Goal: Transaction & Acquisition: Purchase product/service

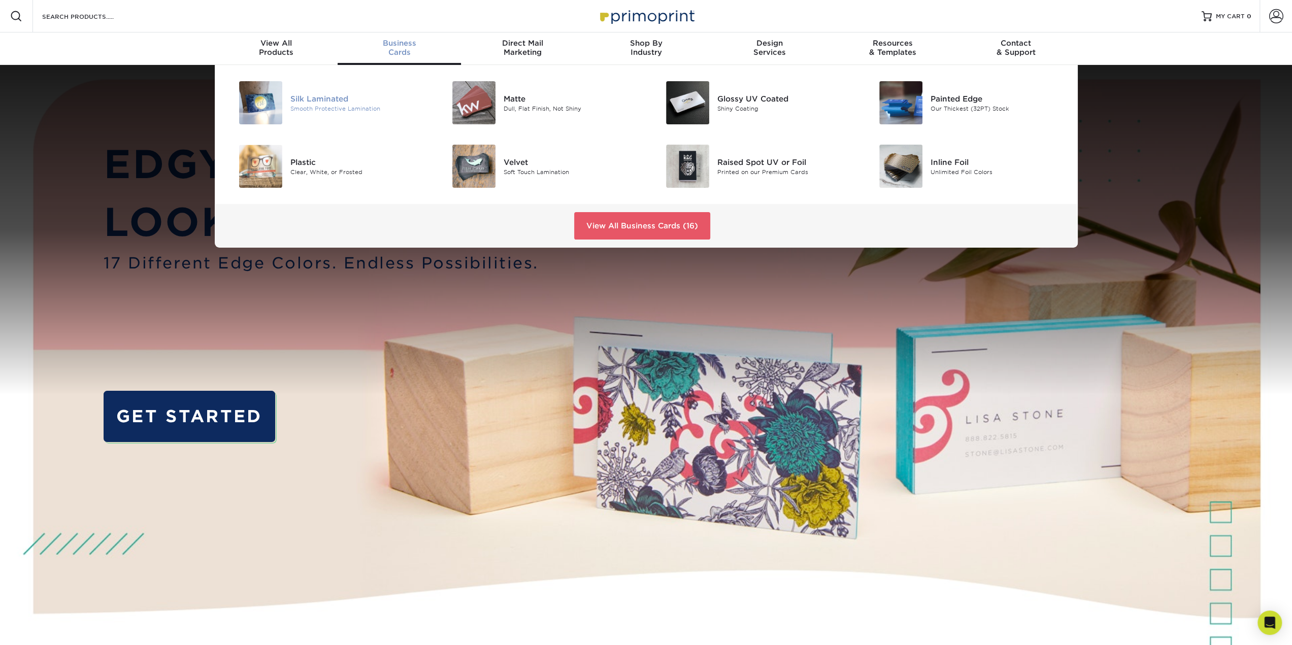
click at [273, 97] on img at bounding box center [260, 102] width 43 height 43
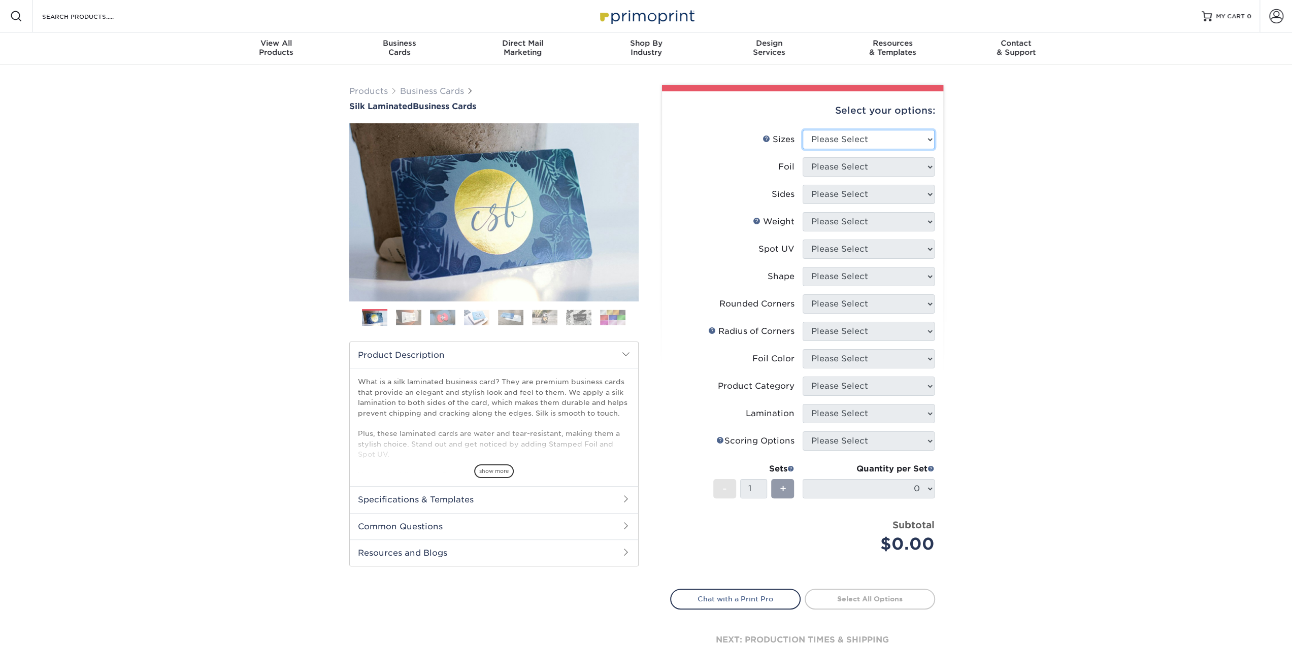
click at [886, 141] on select "Please Select 1.5" x 3.5" - Mini 1.75" x 3.5" - Mini 2" x 2" - Square 2" x 3" -…" at bounding box center [868, 139] width 132 height 19
select select "2.00x3.50"
click at [802, 130] on select "Please Select 1.5" x 3.5" - Mini 1.75" x 3.5" - Mini 2" x 2" - Square 2" x 3" -…" at bounding box center [868, 139] width 132 height 19
click at [886, 168] on select "Please Select Yes No" at bounding box center [868, 166] width 132 height 19
select select "0"
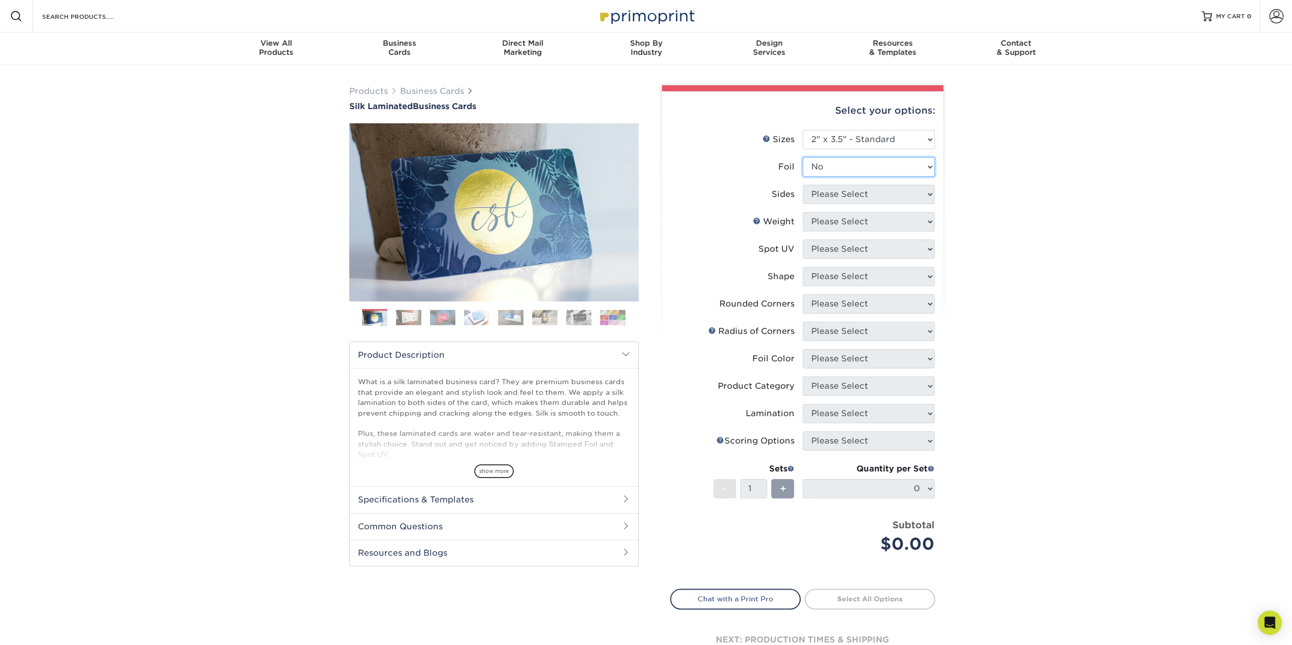
click at [802, 157] on select "Please Select Yes No" at bounding box center [868, 166] width 132 height 19
click at [870, 195] on select "Please Select Print Both Sides Print Front Only" at bounding box center [868, 194] width 132 height 19
select select "13abbda7-1d64-4f25-8bb2-c179b224825d"
click at [802, 185] on select "Please Select Print Both Sides Print Front Only" at bounding box center [868, 194] width 132 height 19
click at [877, 224] on select "Please Select 16PT" at bounding box center [868, 221] width 132 height 19
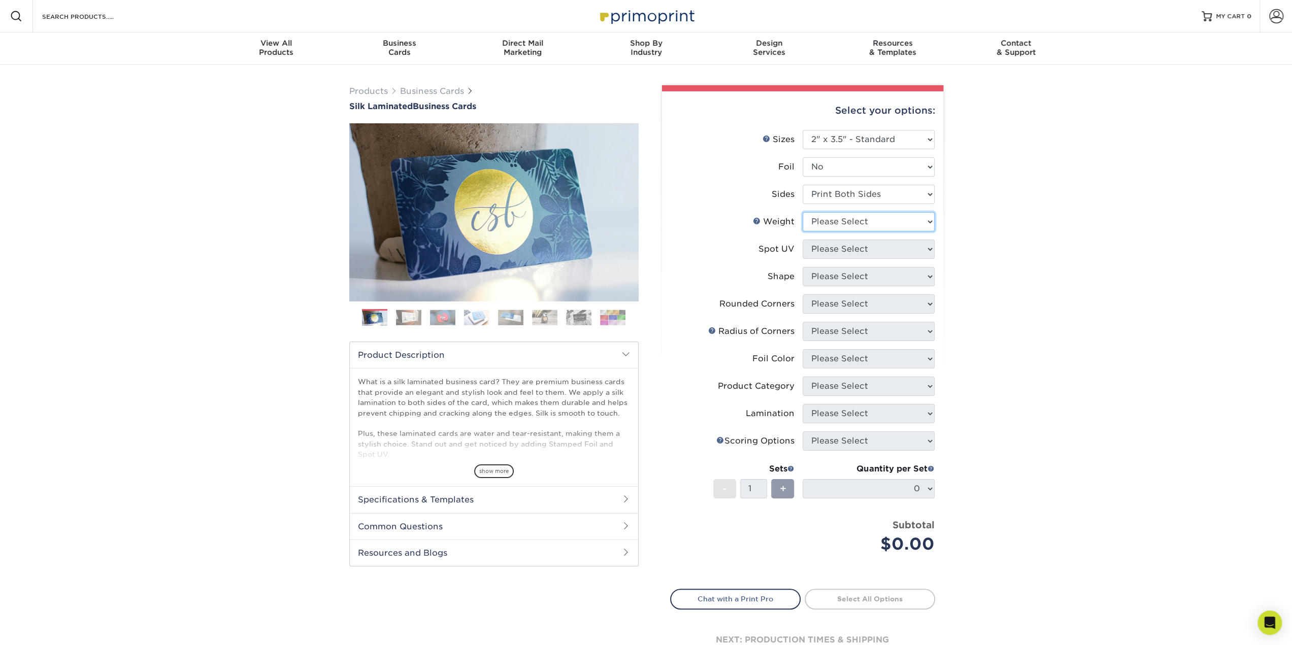
select select "16PT"
click at [802, 212] on select "Please Select 16PT" at bounding box center [868, 221] width 132 height 19
click at [887, 252] on select "Please Select No Spot UV Front and Back (Both Sides) Front Only Back Only" at bounding box center [868, 249] width 132 height 19
select select "0"
click at [802, 240] on select "Please Select No Spot UV Front and Back (Both Sides) Front Only Back Only" at bounding box center [868, 249] width 132 height 19
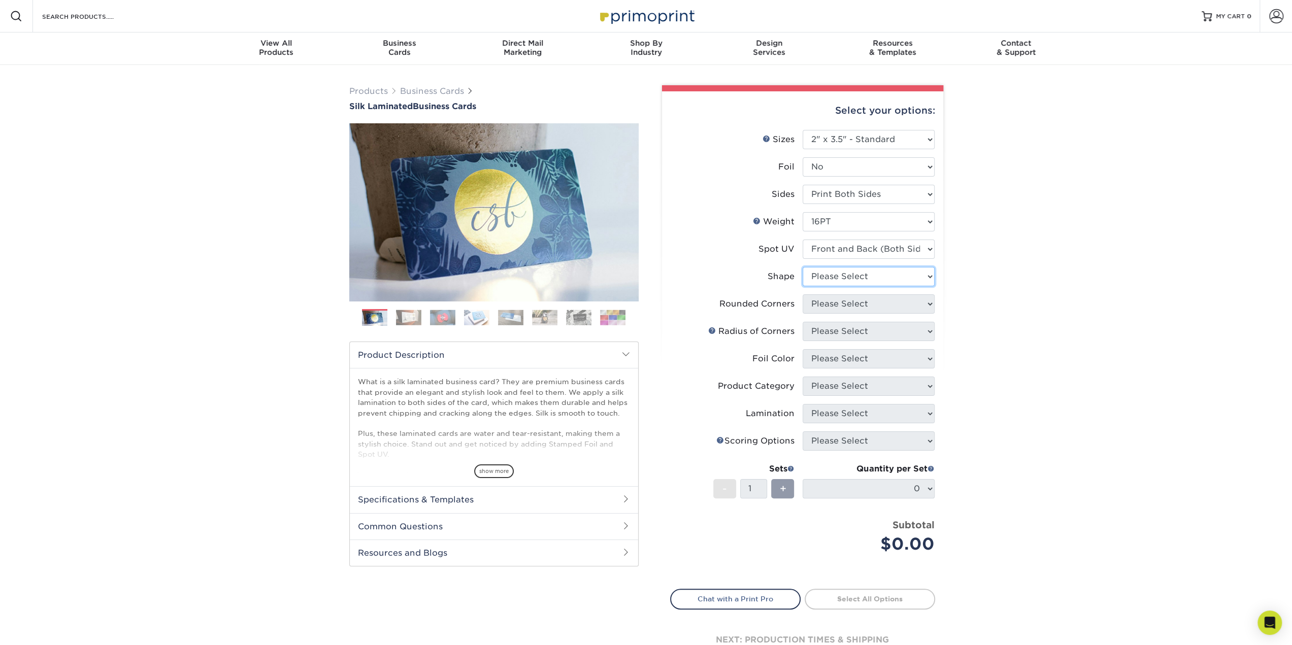
click at [893, 281] on select "Please Select Standard" at bounding box center [868, 276] width 132 height 19
select select "standard"
click at [802, 267] on select "Please Select Standard" at bounding box center [868, 276] width 132 height 19
drag, startPoint x: 884, startPoint y: 300, endPoint x: 884, endPoint y: 309, distance: 9.1
click at [884, 300] on select "Please Select Yes - Round 2 Corners Yes - Round 4 Corners No" at bounding box center [868, 303] width 132 height 19
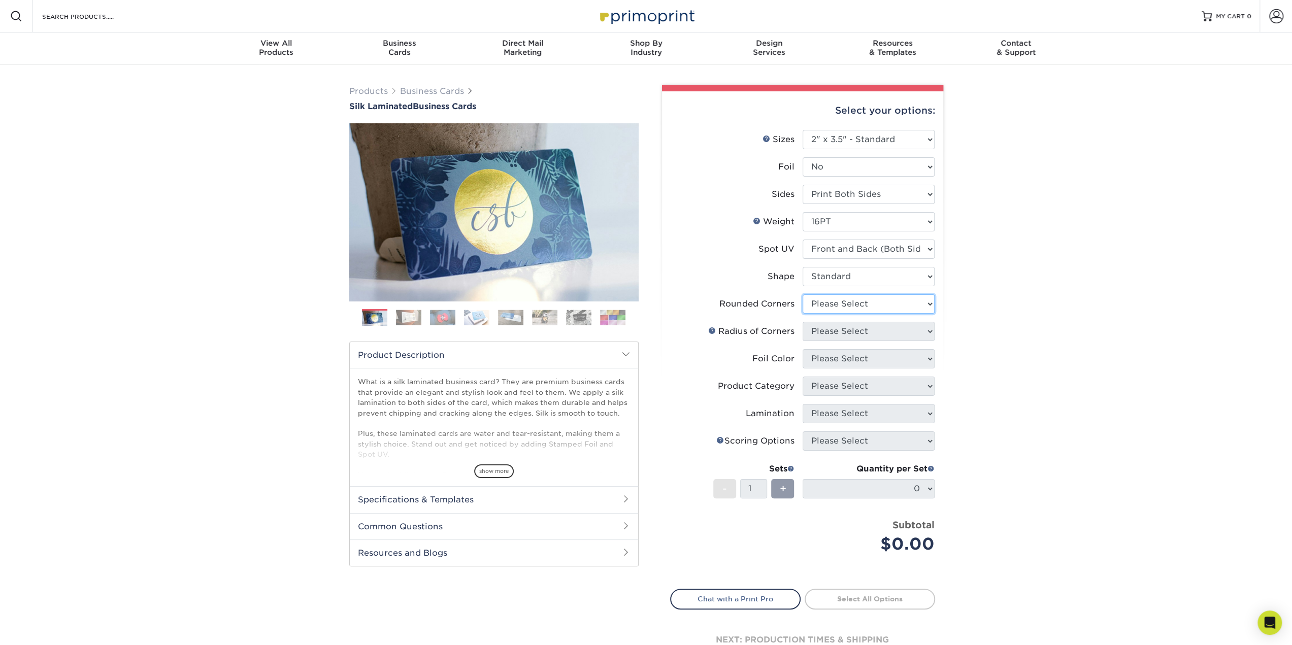
select select "0"
click at [802, 294] on select "Please Select Yes - Round 2 Corners Yes - Round 4 Corners No" at bounding box center [868, 303] width 132 height 19
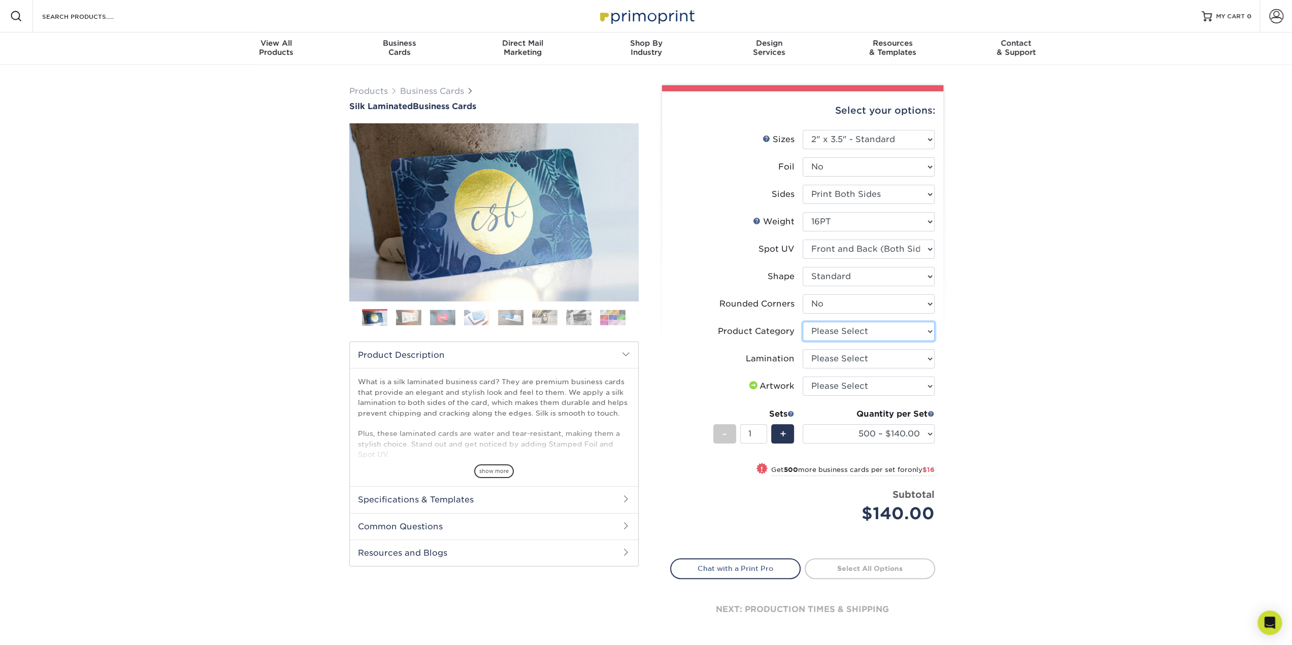
click at [904, 333] on select "Please Select Business Cards" at bounding box center [868, 331] width 132 height 19
select select "3b5148f1-0588-4f88-a218-97bcfdce65c1"
click at [802, 322] on select "Please Select Business Cards" at bounding box center [868, 331] width 132 height 19
click at [913, 357] on select "Please Select Silk" at bounding box center [868, 358] width 132 height 19
select select "ccacb42f-45f7-42d3-bbd3-7c8421cf37f0"
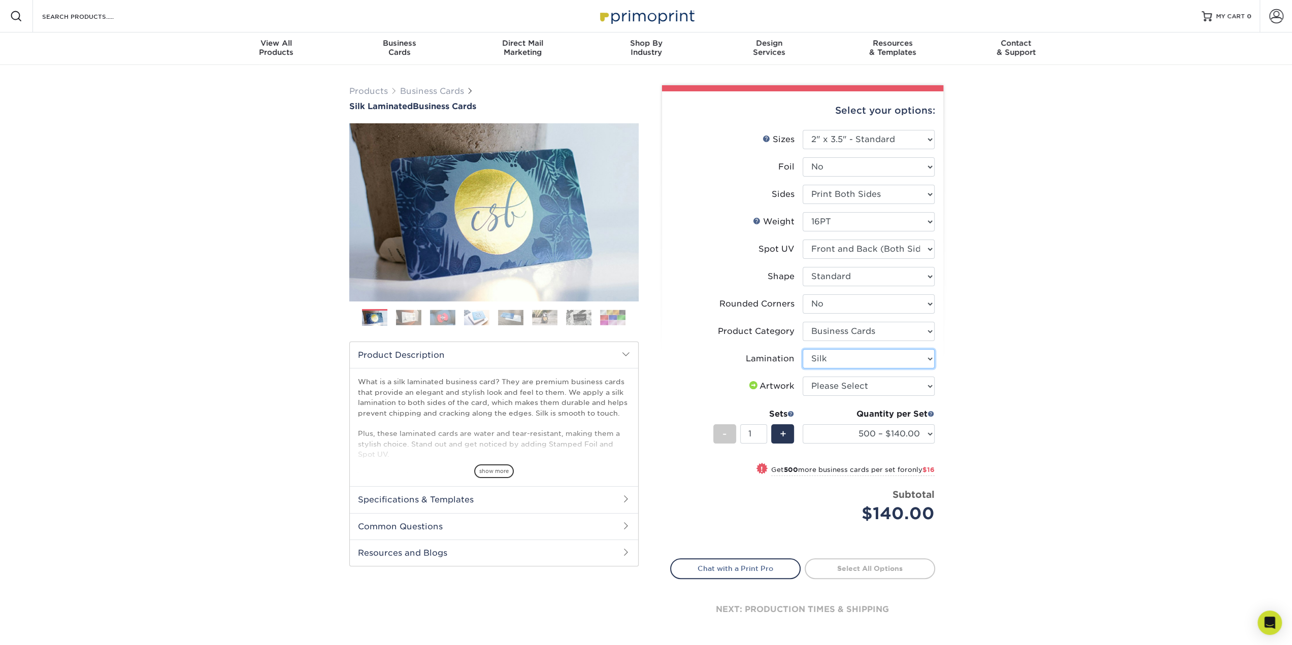
click at [802, 349] on select "Please Select Silk" at bounding box center [868, 358] width 132 height 19
drag, startPoint x: 1068, startPoint y: 355, endPoint x: 1016, endPoint y: 394, distance: 66.0
click at [1068, 356] on div "Products Business Cards Silk Laminated Business Cards Previous Next" at bounding box center [646, 371] width 1292 height 612
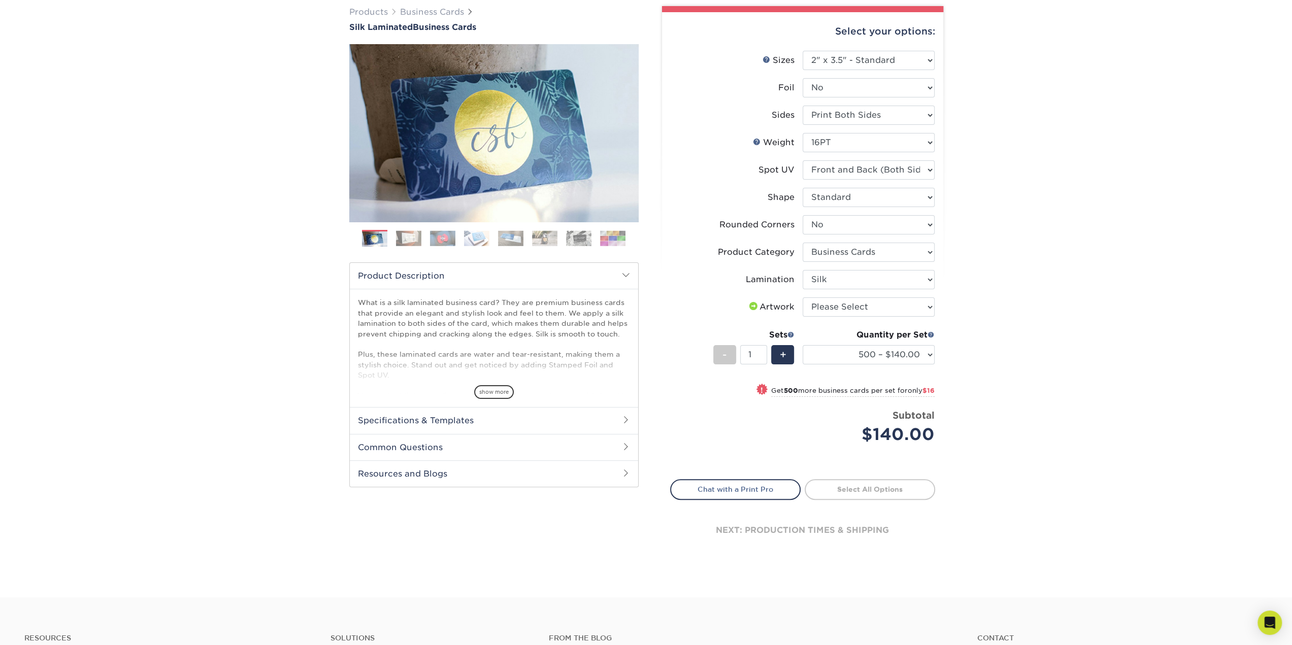
scroll to position [152, 0]
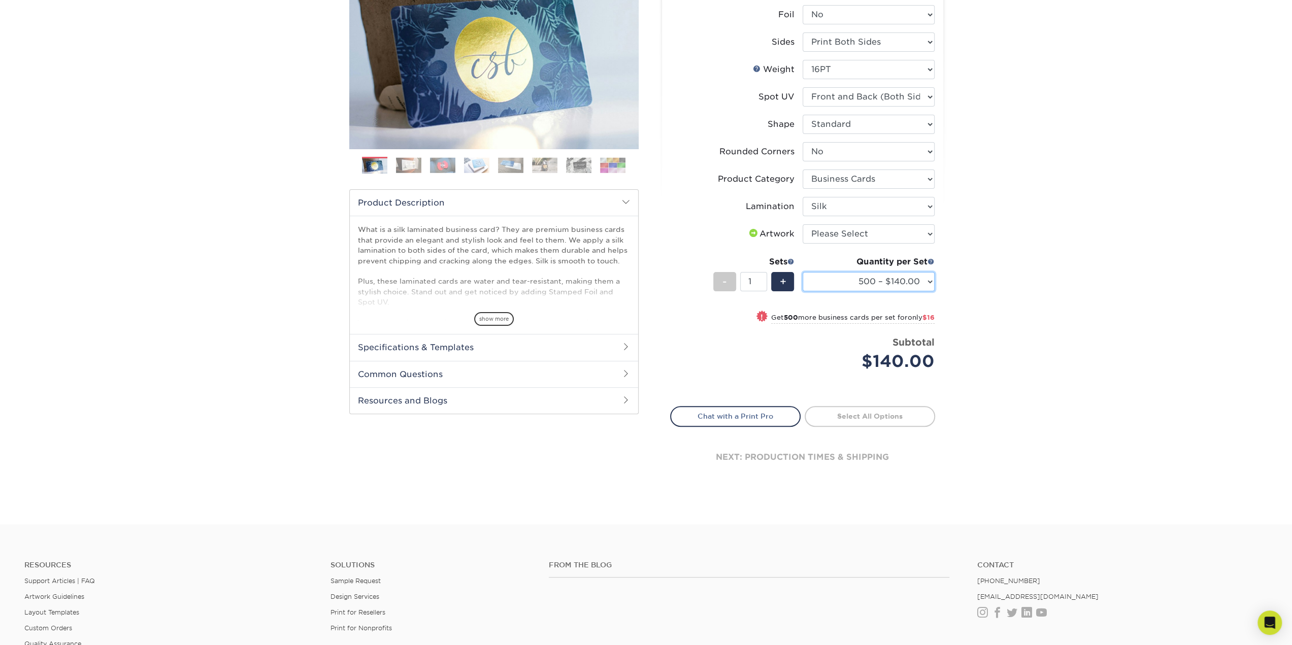
click at [930, 280] on select "500 – $140.00 1000 – $156.00 2500 – $383.00 5000 – $642.00 10000 – $1156.00" at bounding box center [868, 281] width 132 height 19
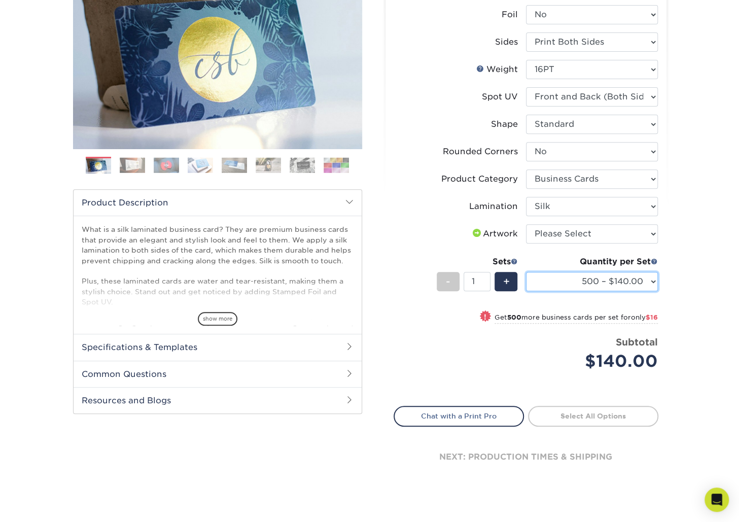
click at [649, 286] on select "500 – $140.00 1000 – $156.00 2500 – $383.00 5000 – $642.00 10000 – $1156.00" at bounding box center [592, 281] width 132 height 19
click at [644, 283] on select "500 – $140.00 1000 – $156.00 2500 – $383.00 5000 – $642.00 10000 – $1156.00" at bounding box center [592, 281] width 132 height 19
click at [526, 272] on select "500 – $140.00 1000 – $156.00 2500 – $383.00 5000 – $642.00 10000 – $1156.00" at bounding box center [592, 281] width 132 height 19
click at [647, 278] on select "500 – $140.00 1000 – $156.00 2500 – $383.00 5000 – $642.00 10000 – $1156.00" at bounding box center [592, 281] width 132 height 19
click at [526, 272] on select "500 – $140.00 1000 – $156.00 2500 – $383.00 5000 – $642.00 10000 – $1156.00" at bounding box center [592, 281] width 132 height 19
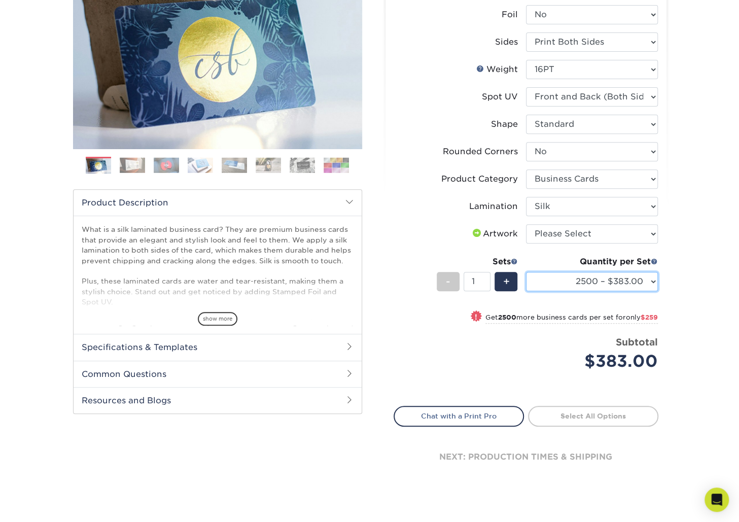
click at [633, 284] on select "500 – $140.00 1000 – $156.00 2500 – $383.00 5000 – $642.00 10000 – $1156.00" at bounding box center [592, 281] width 132 height 19
select select "5000 – $642.00"
click at [526, 272] on select "500 – $140.00 1000 – $156.00 2500 – $383.00 5000 – $642.00 10000 – $1156.00" at bounding box center [592, 281] width 132 height 19
